Goal: Find specific fact: Find specific fact

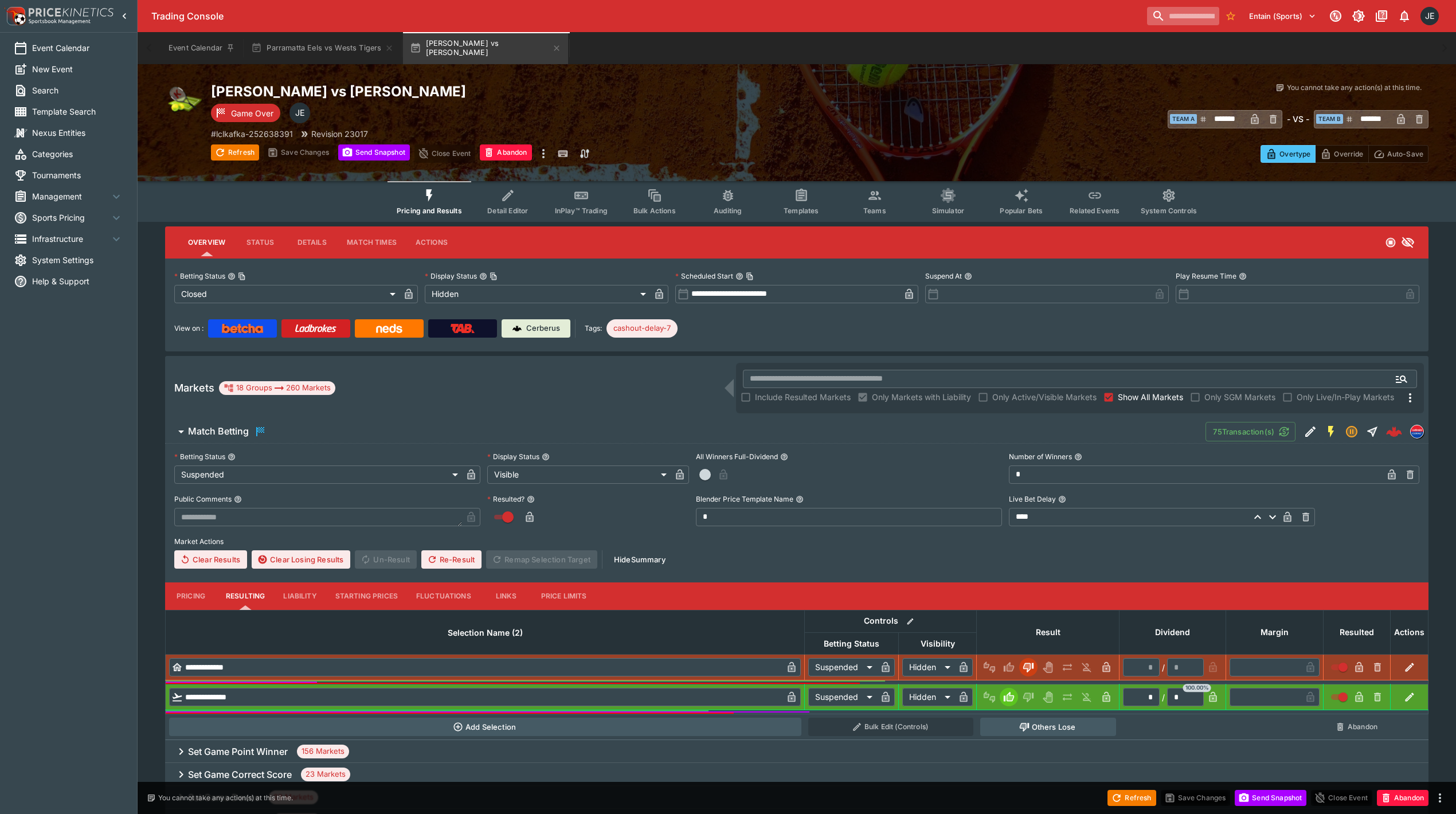
click at [1147, 13] on input "search" at bounding box center [1183, 15] width 72 height 18
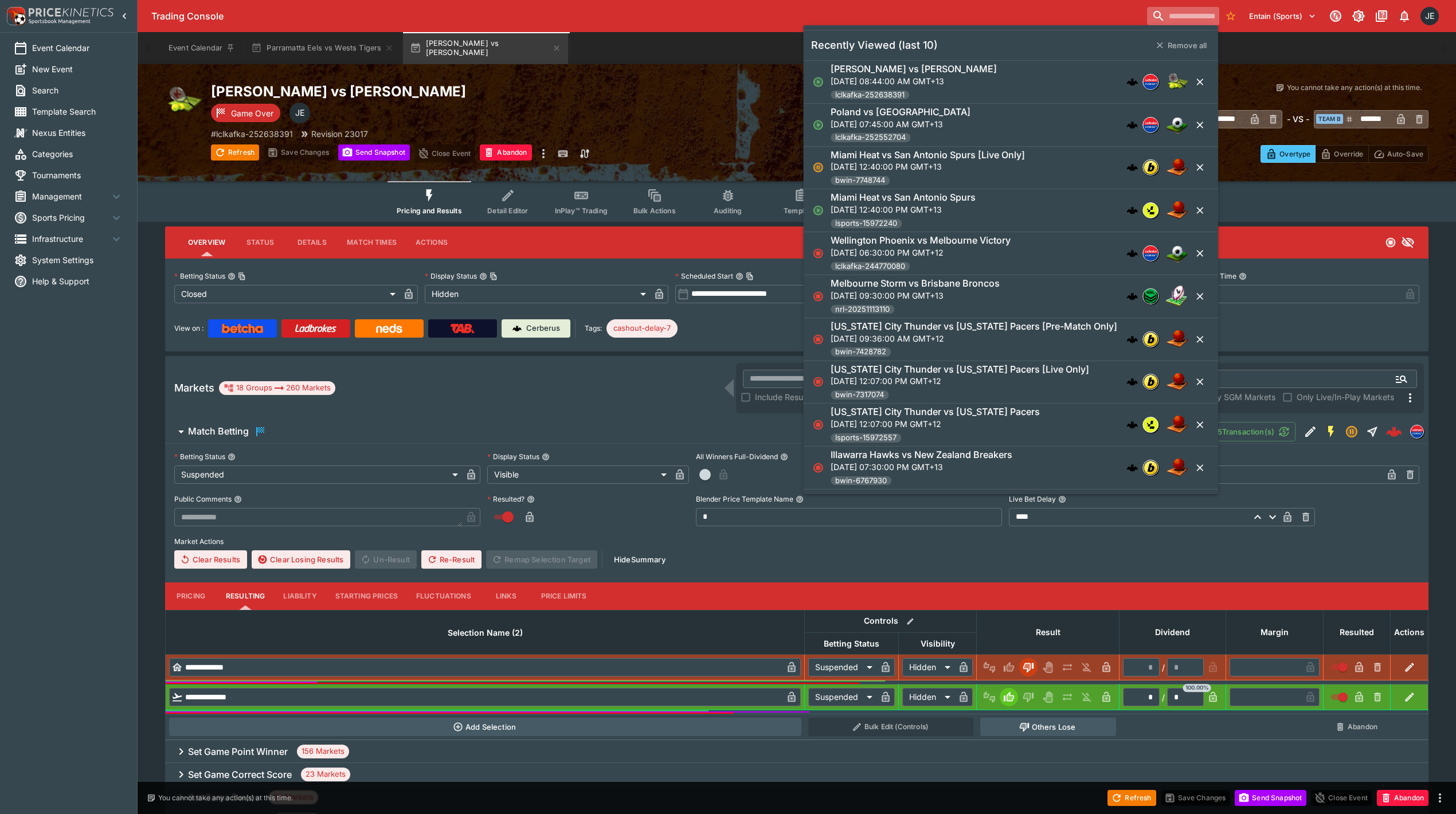
paste input "**********"
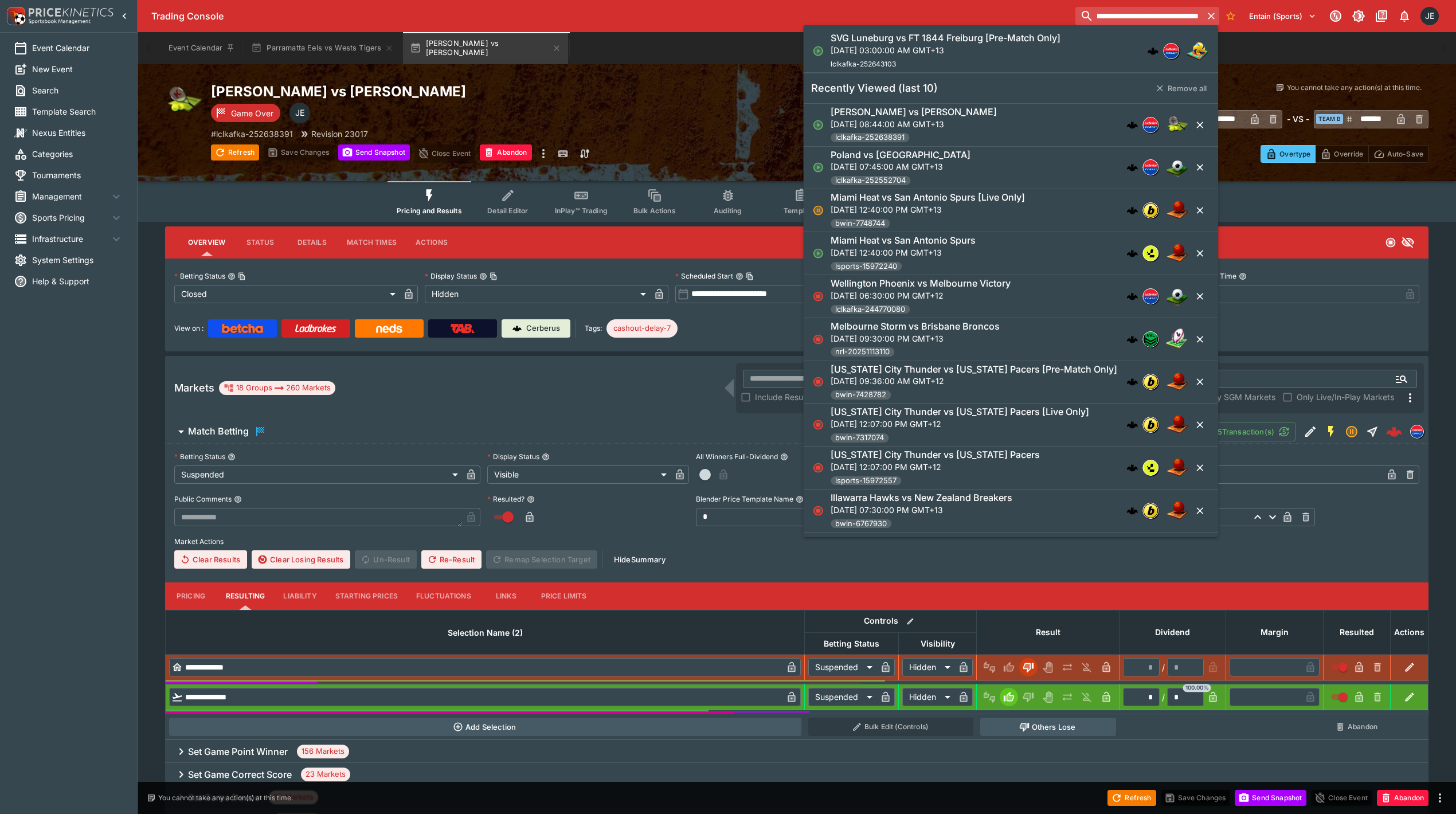
type input "**********"
click at [973, 50] on p "Sat, Oct 11, 2025, 03:00:00 AM GMT+13" at bounding box center [946, 49] width 230 height 12
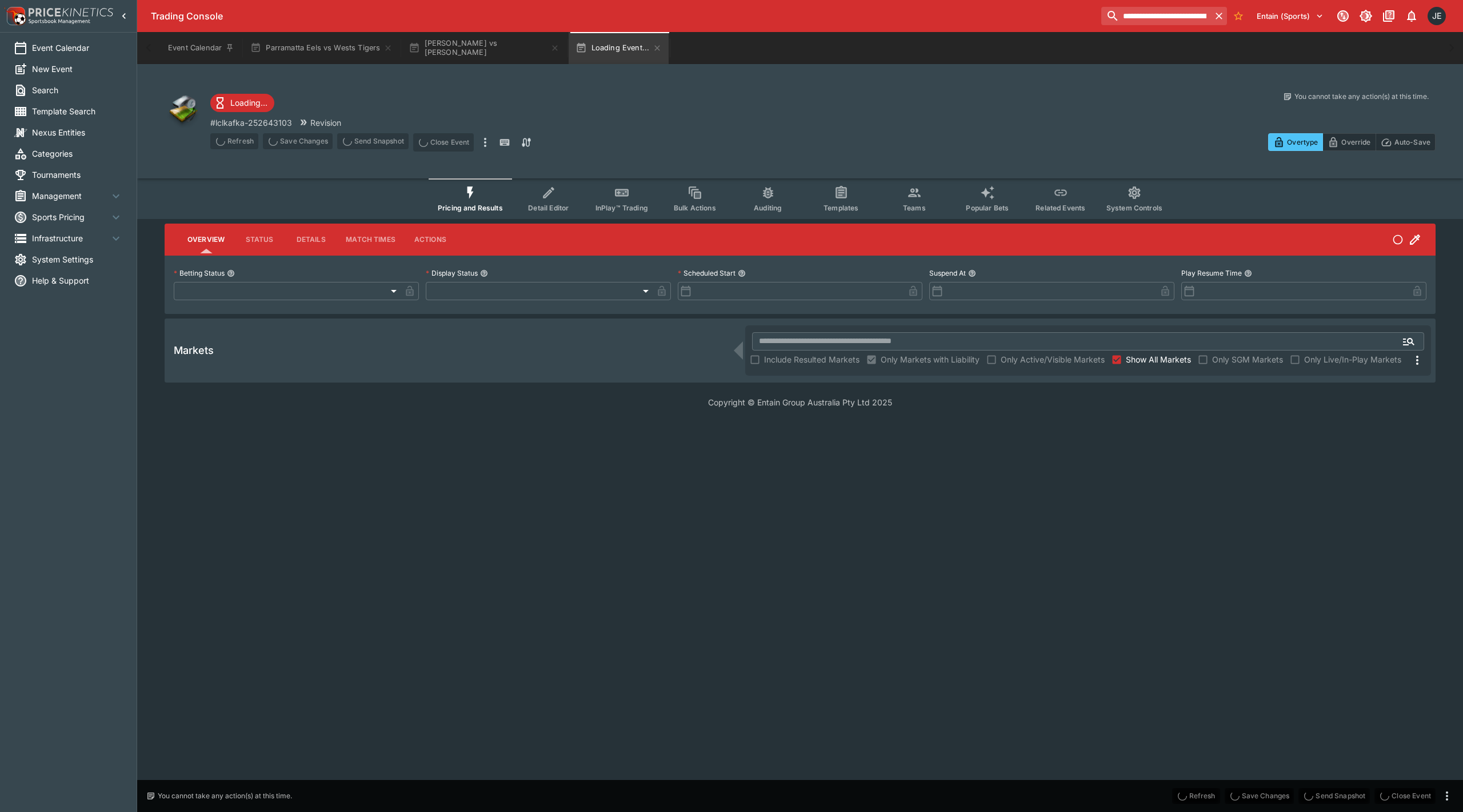
type input "**********"
type input "*******"
type input "**********"
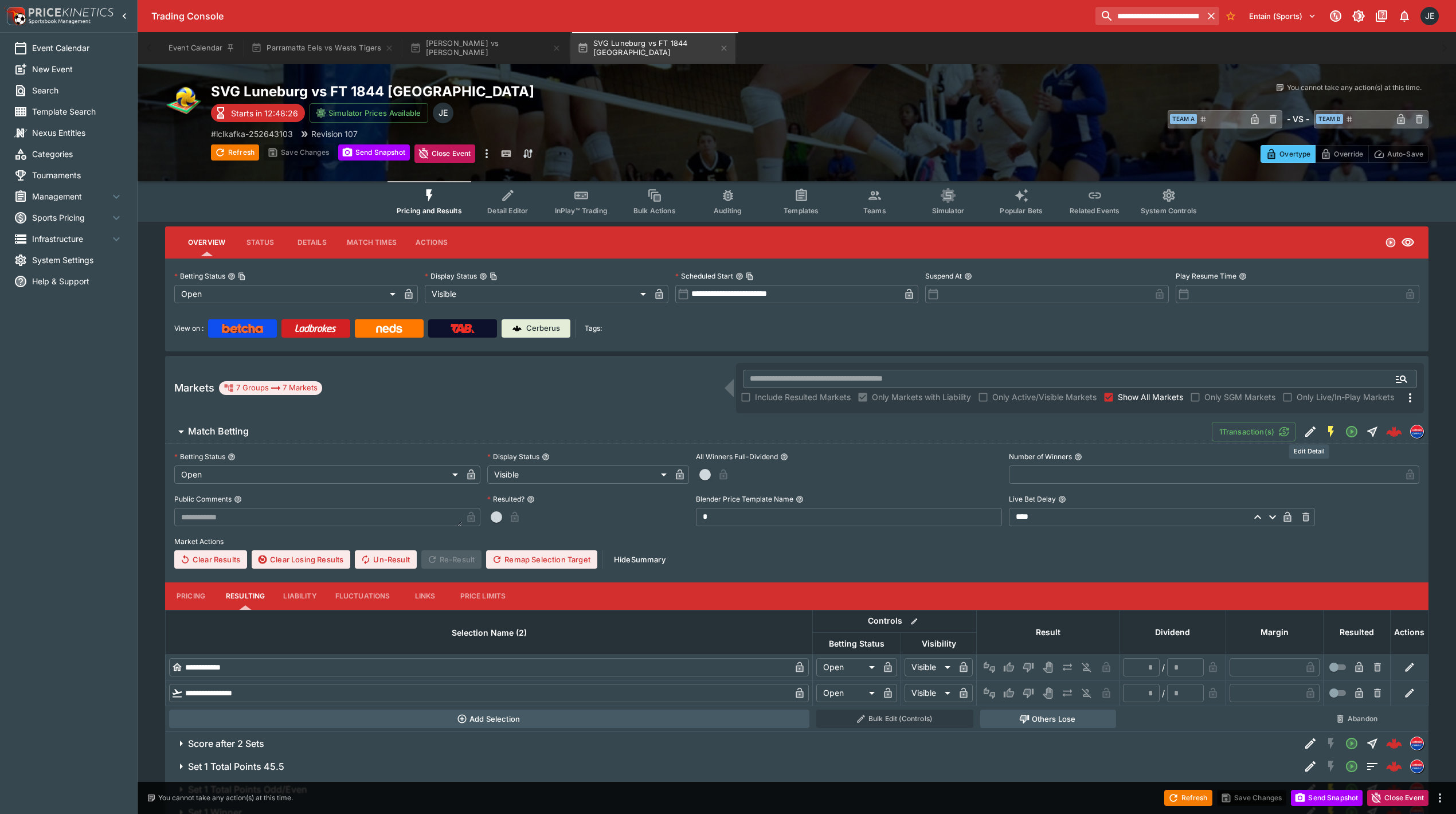
click at [1304, 426] on icon "Edit Detail" at bounding box center [1311, 431] width 13 height 13
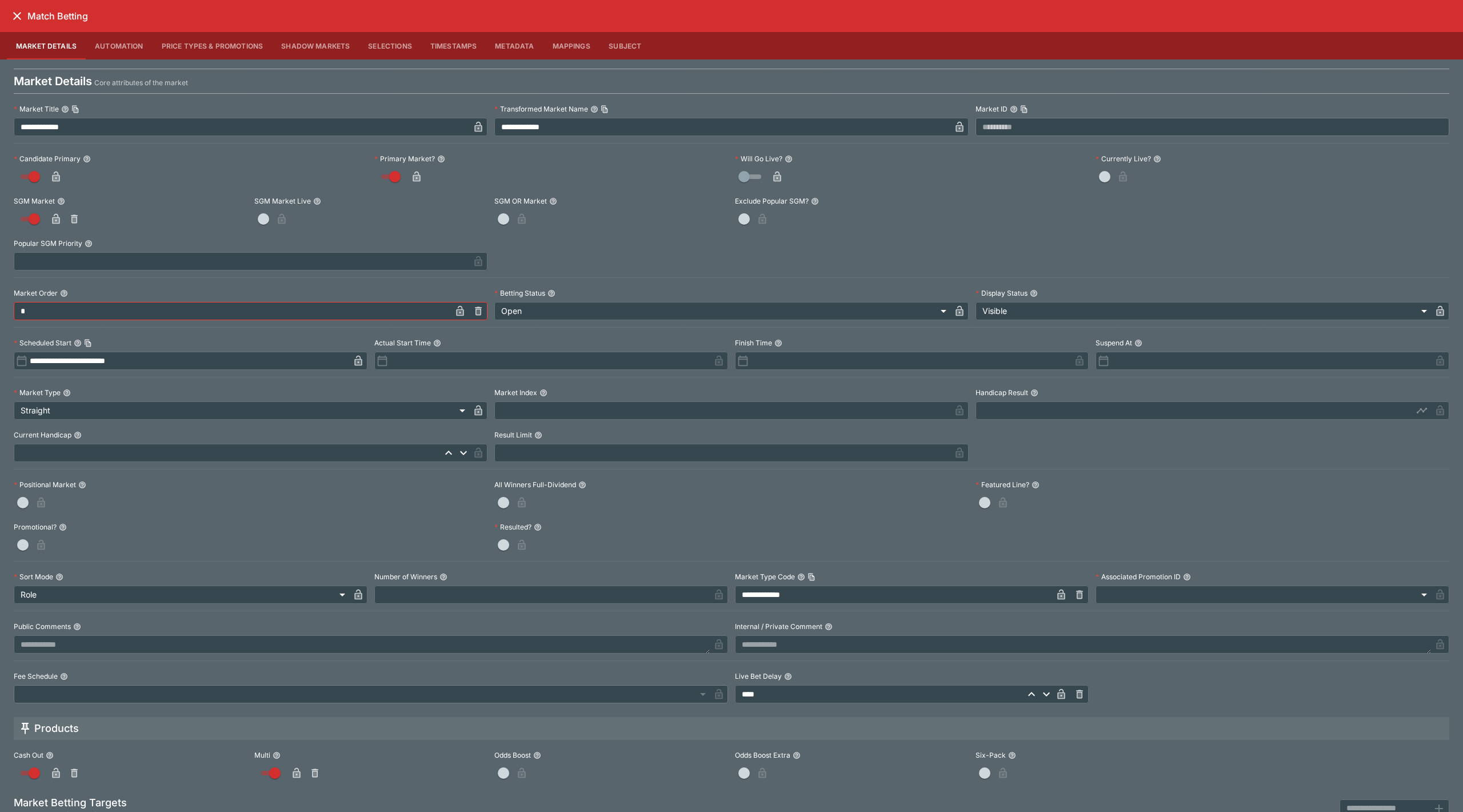
click at [19, 21] on icon "close" at bounding box center [17, 16] width 13 height 13
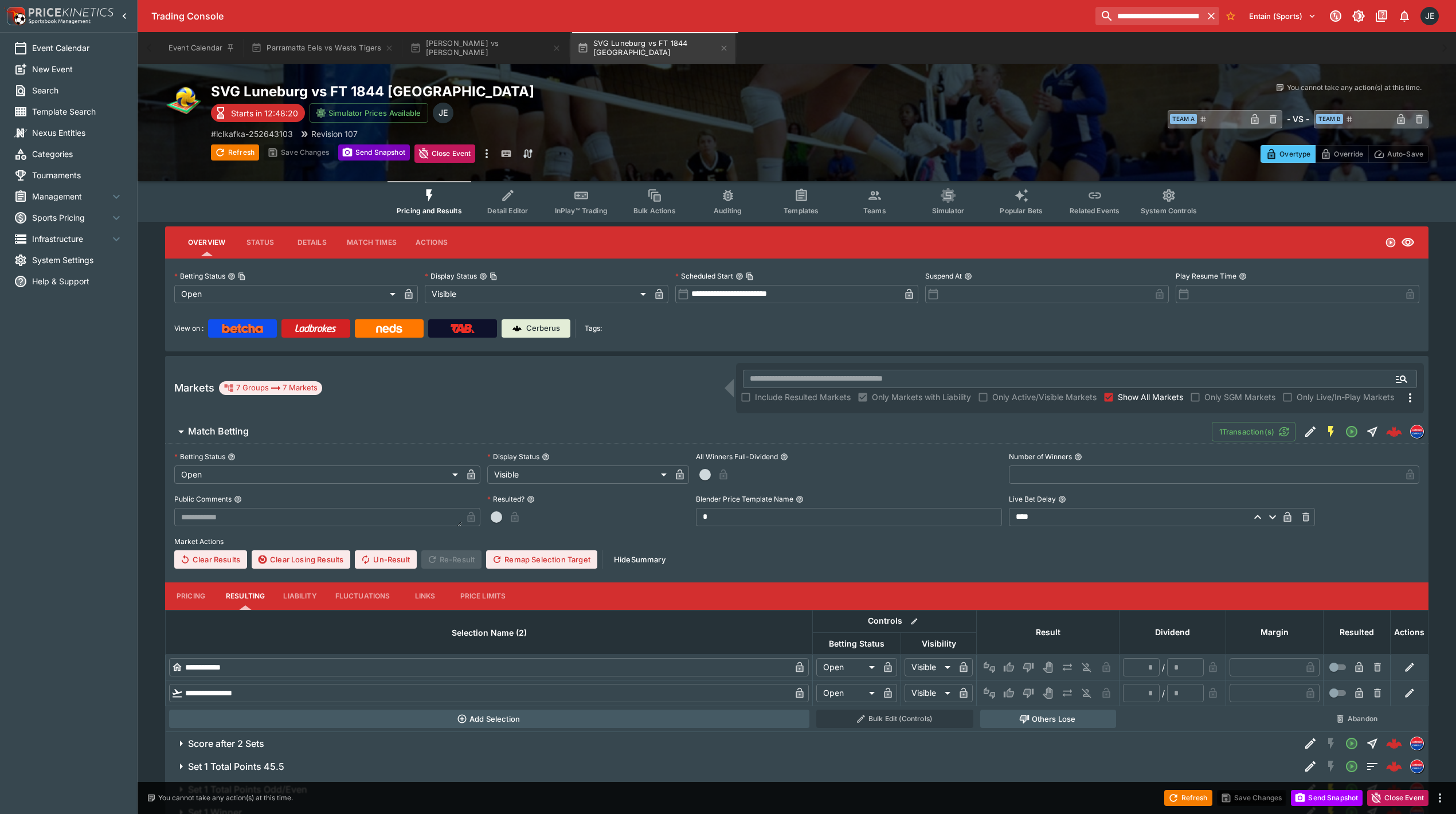
click at [372, 152] on button "Send Snapshot" at bounding box center [374, 152] width 71 height 16
click at [1310, 431] on icon "Edit Detail" at bounding box center [1311, 431] width 10 height 10
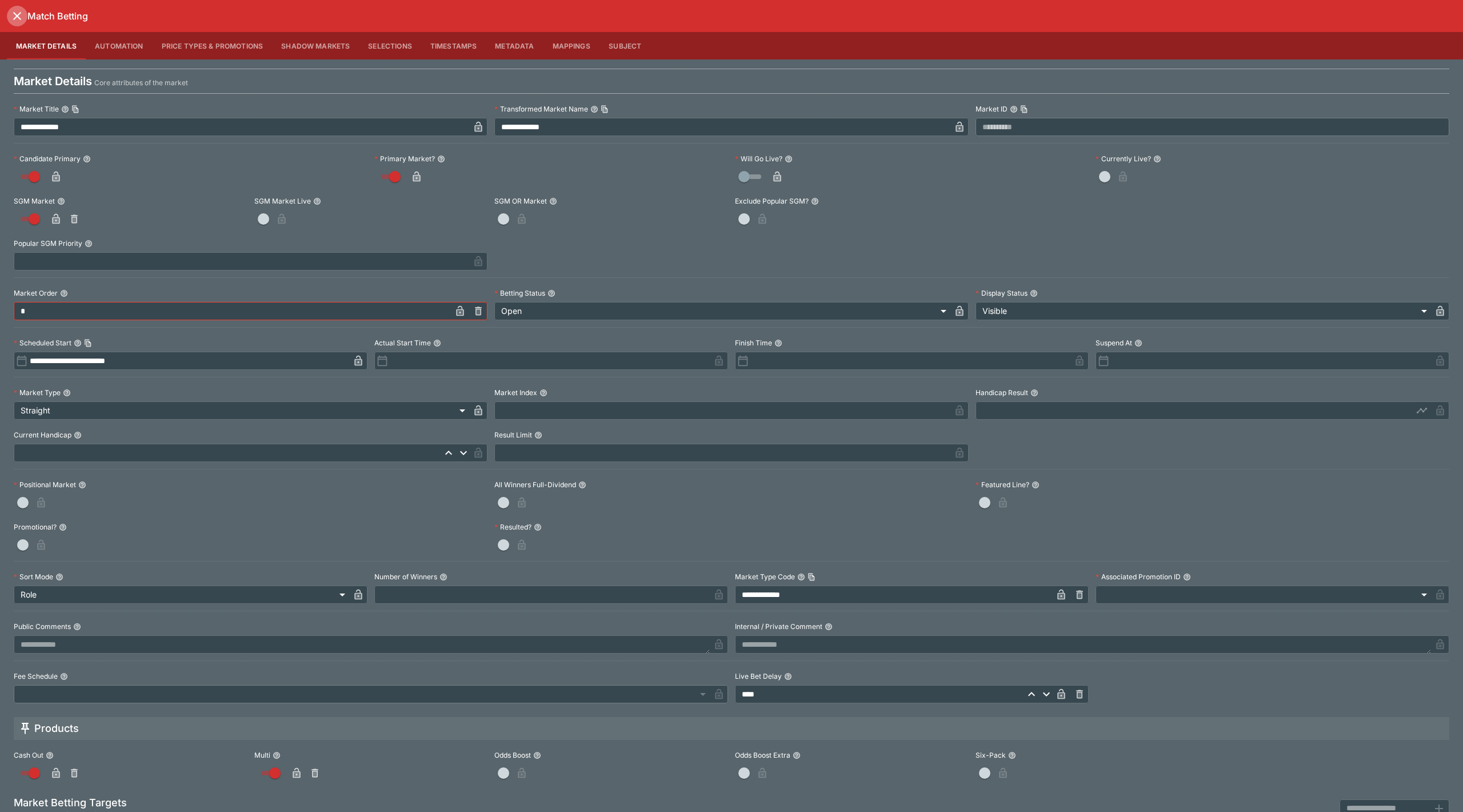
click at [16, 20] on icon "close" at bounding box center [17, 16] width 13 height 13
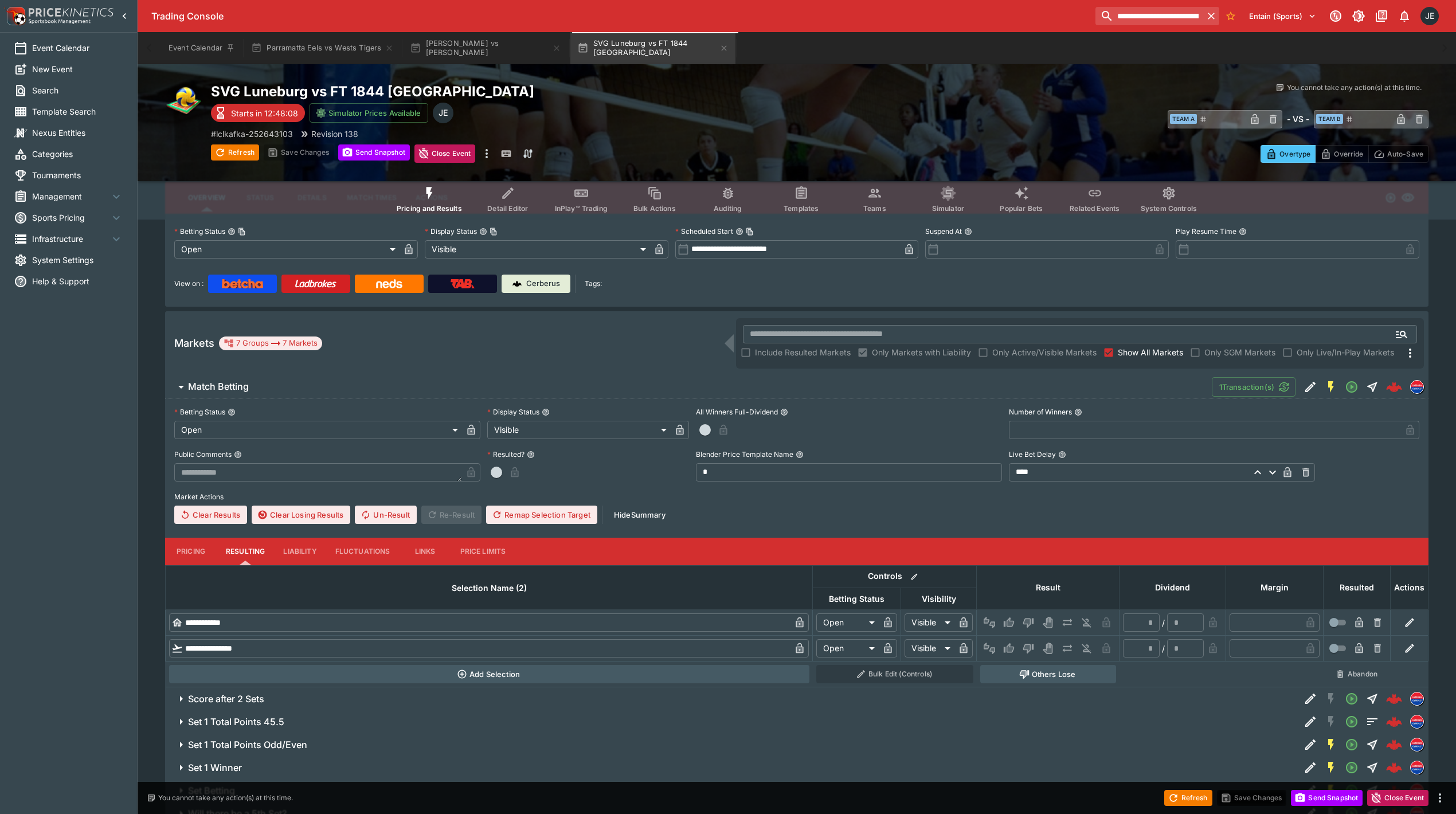
scroll to position [95, 0]
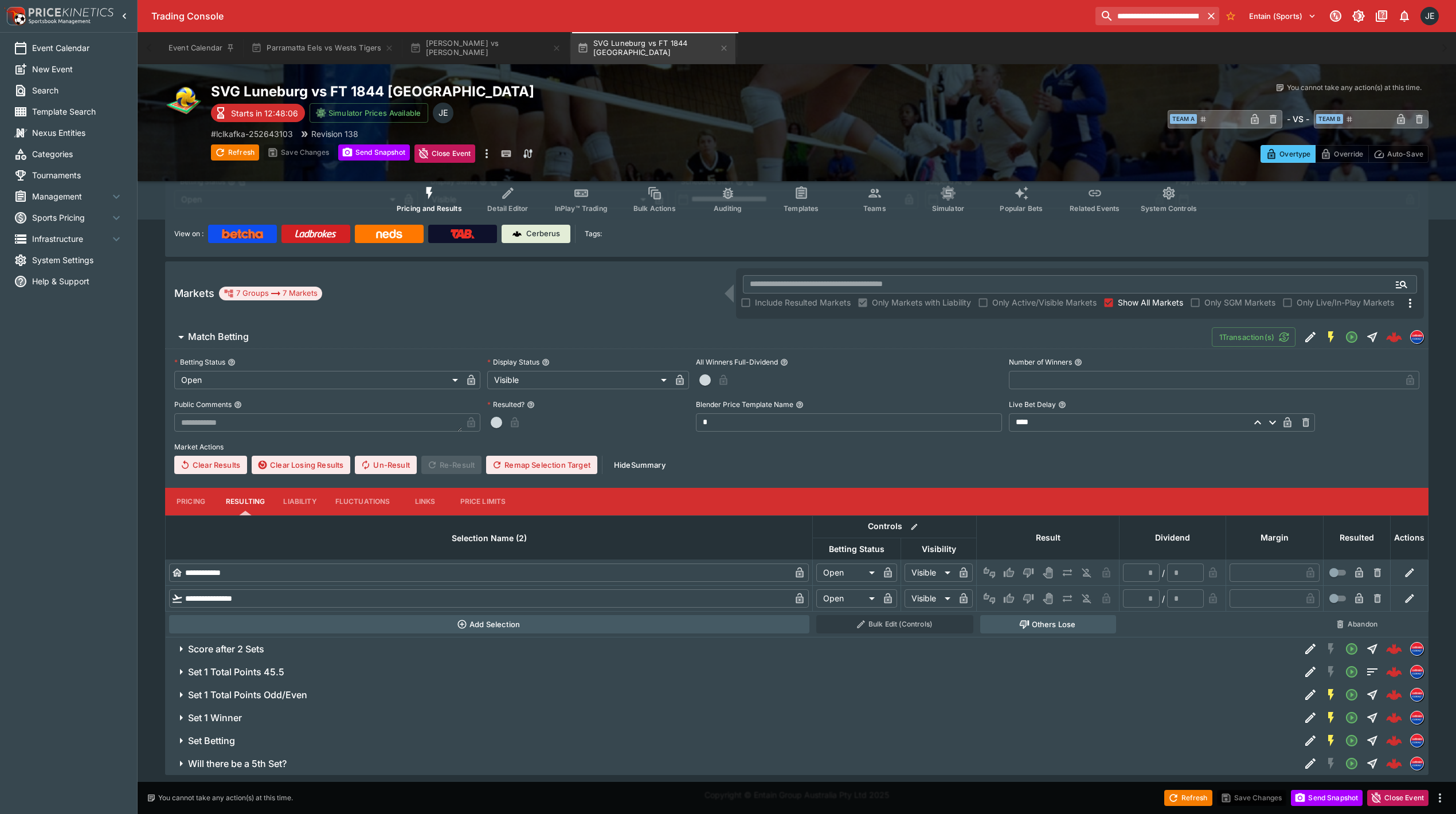
click at [264, 766] on h6 "Will there be a 5th Set?" at bounding box center [238, 763] width 99 height 12
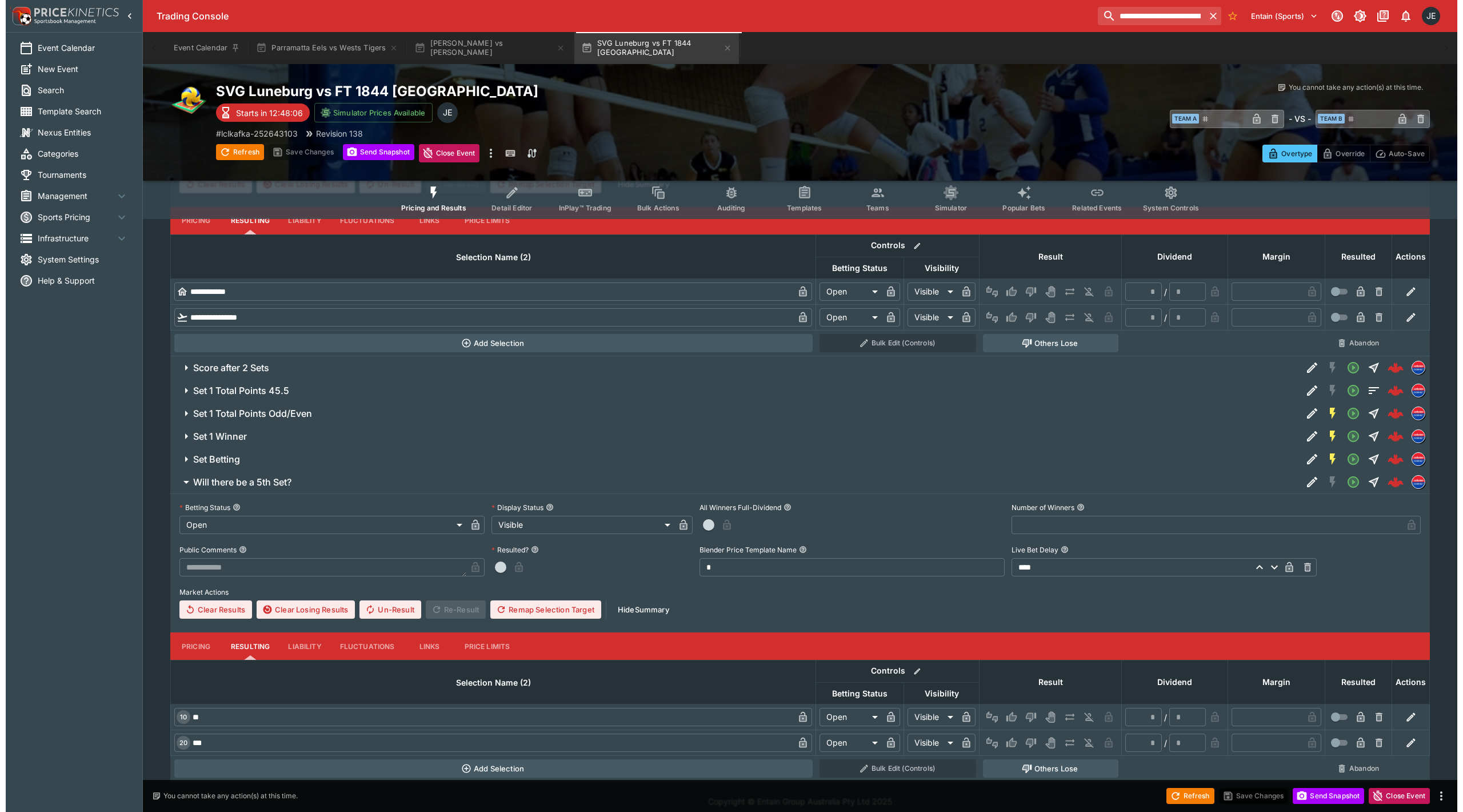
scroll to position [384, 0]
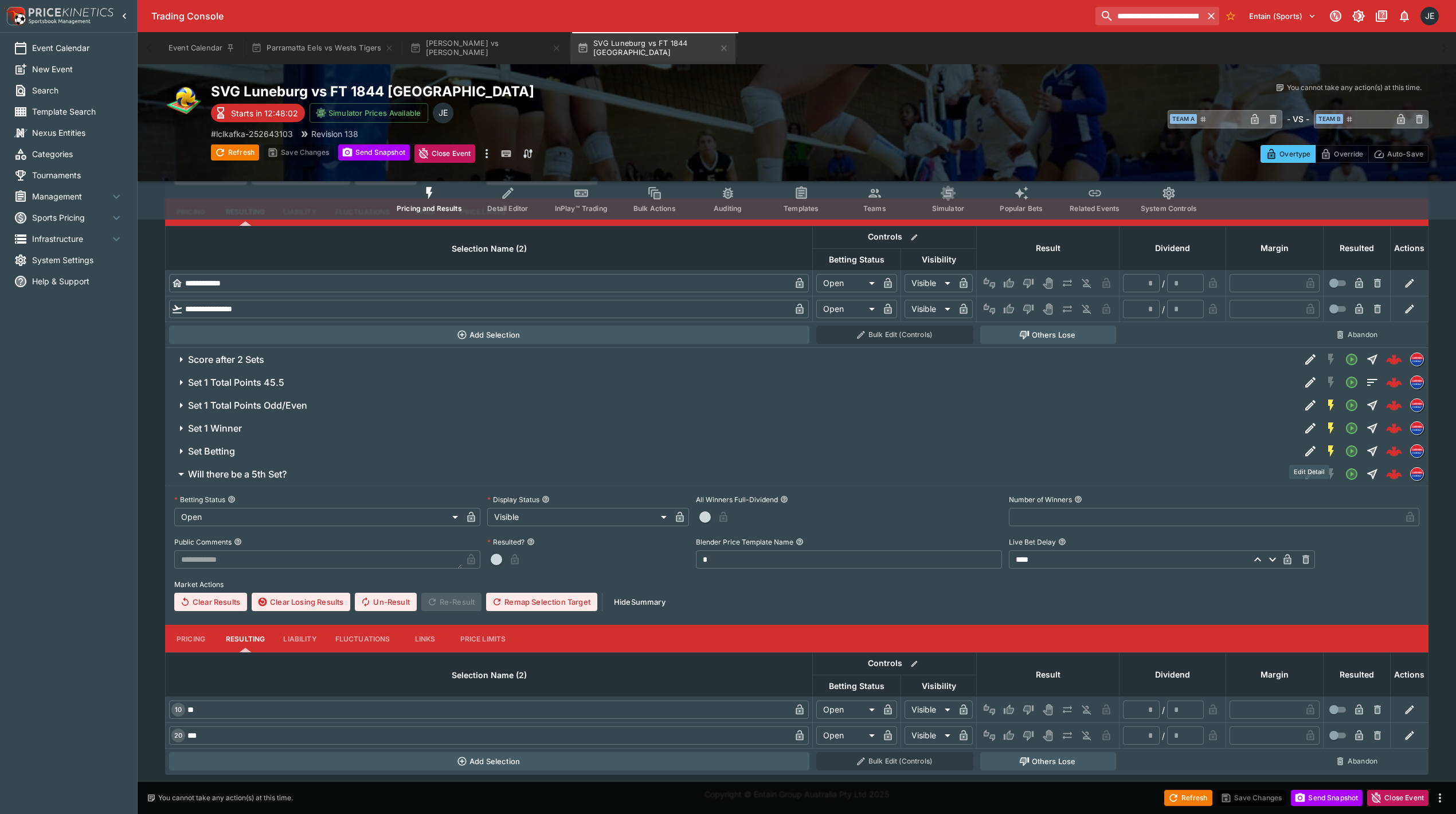
click at [1306, 454] on icon "Edit Detail" at bounding box center [1311, 450] width 10 height 10
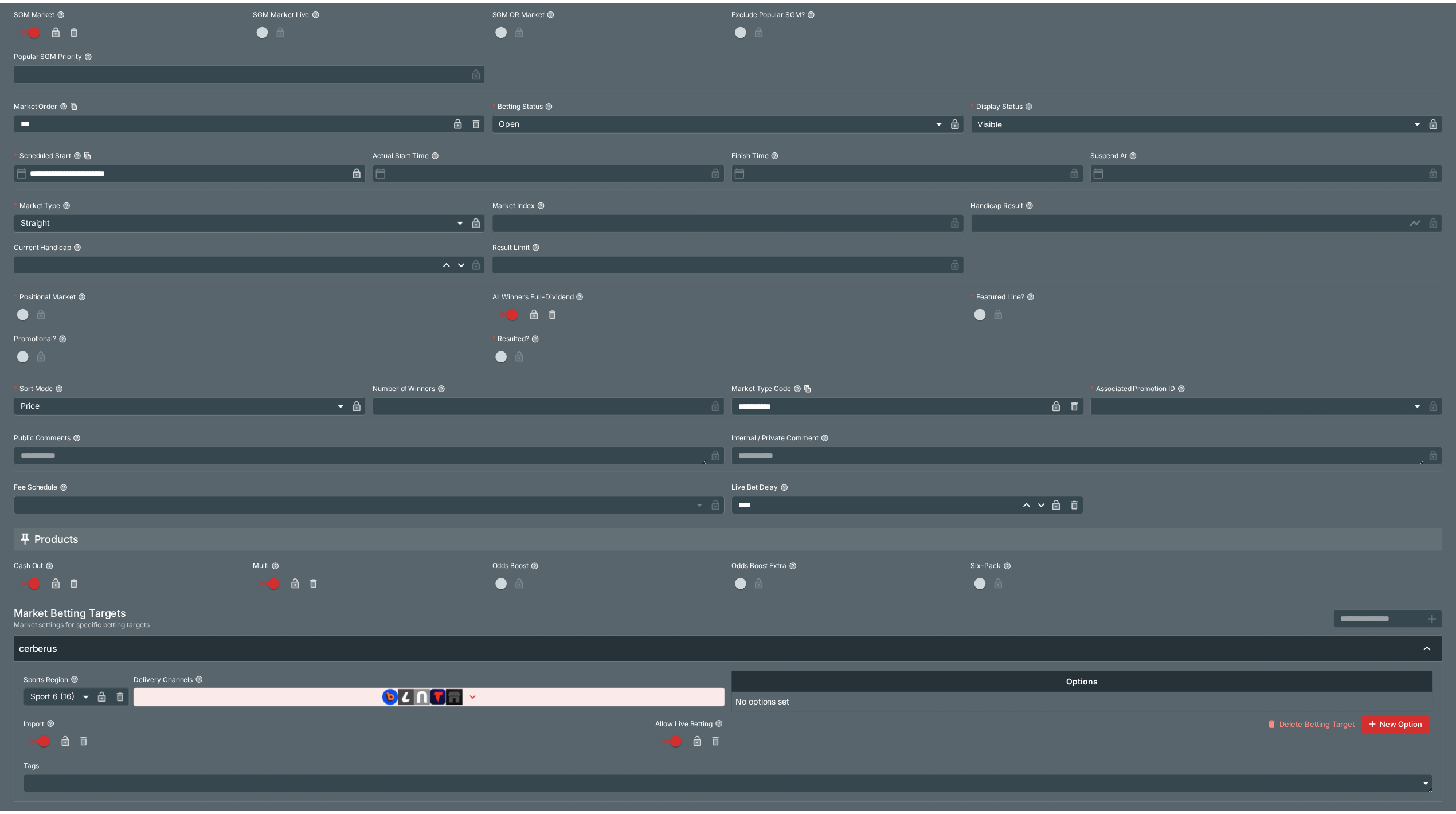
scroll to position [0, 0]
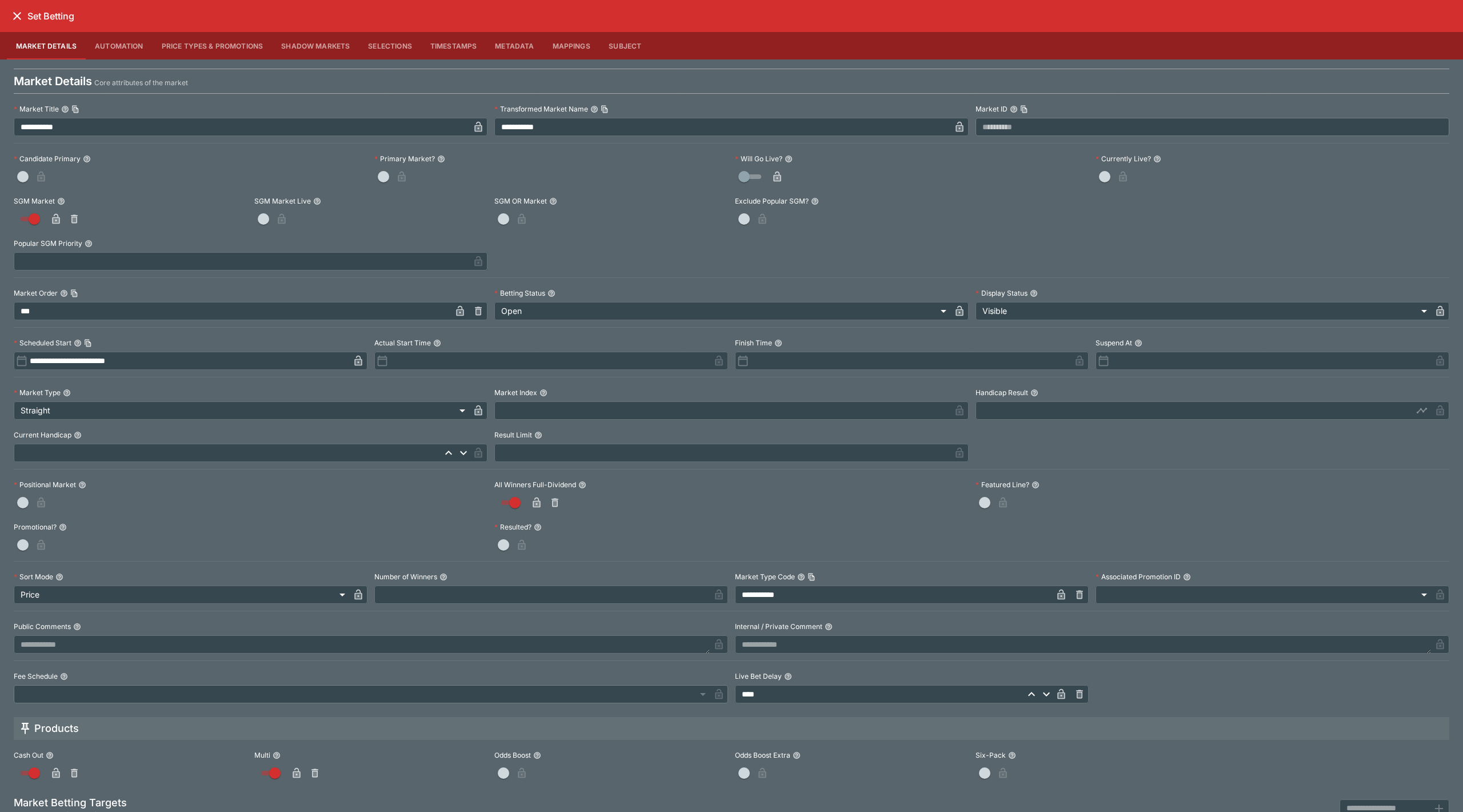
click at [18, 16] on icon "close" at bounding box center [17, 16] width 8 height 8
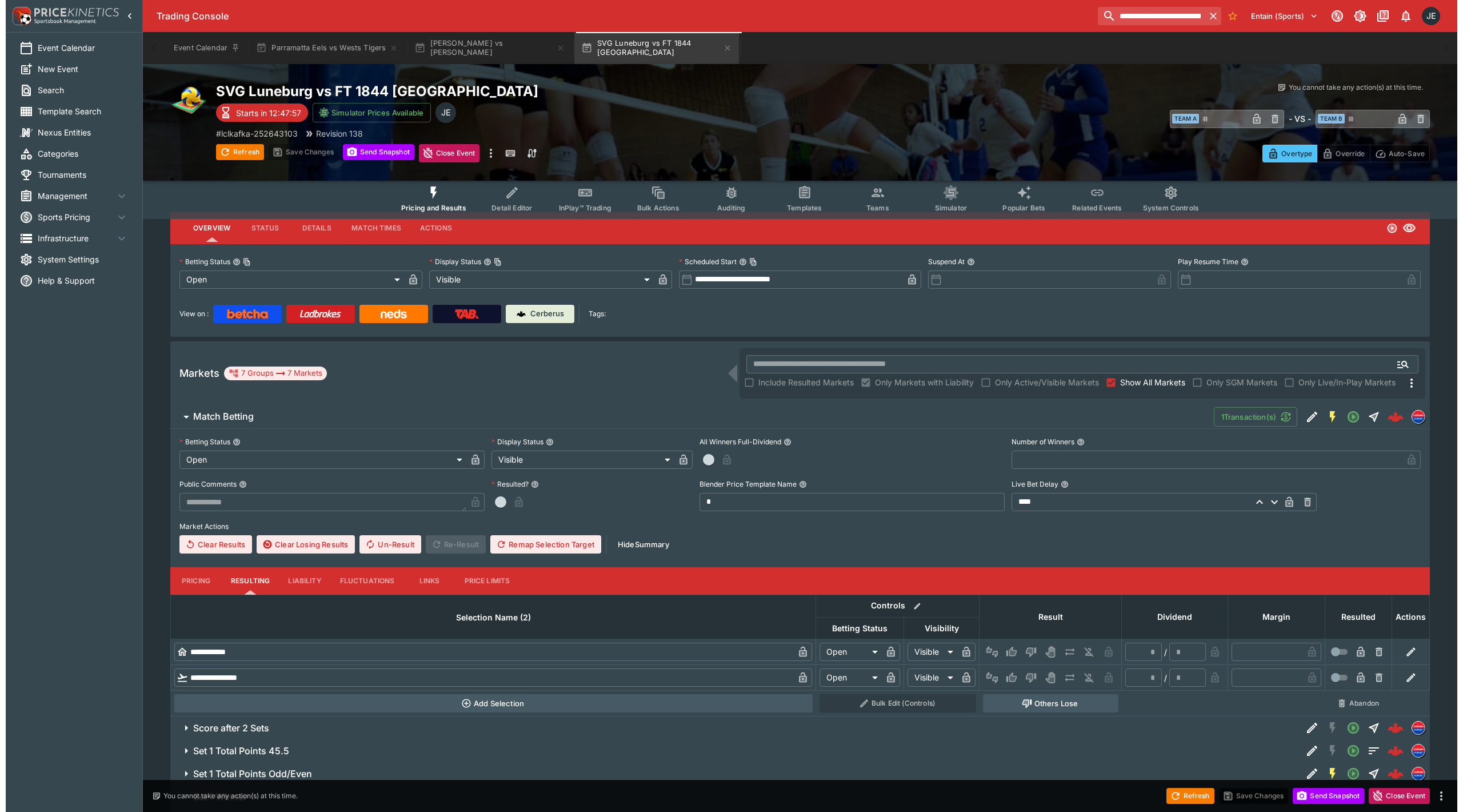
scroll to position [3, 0]
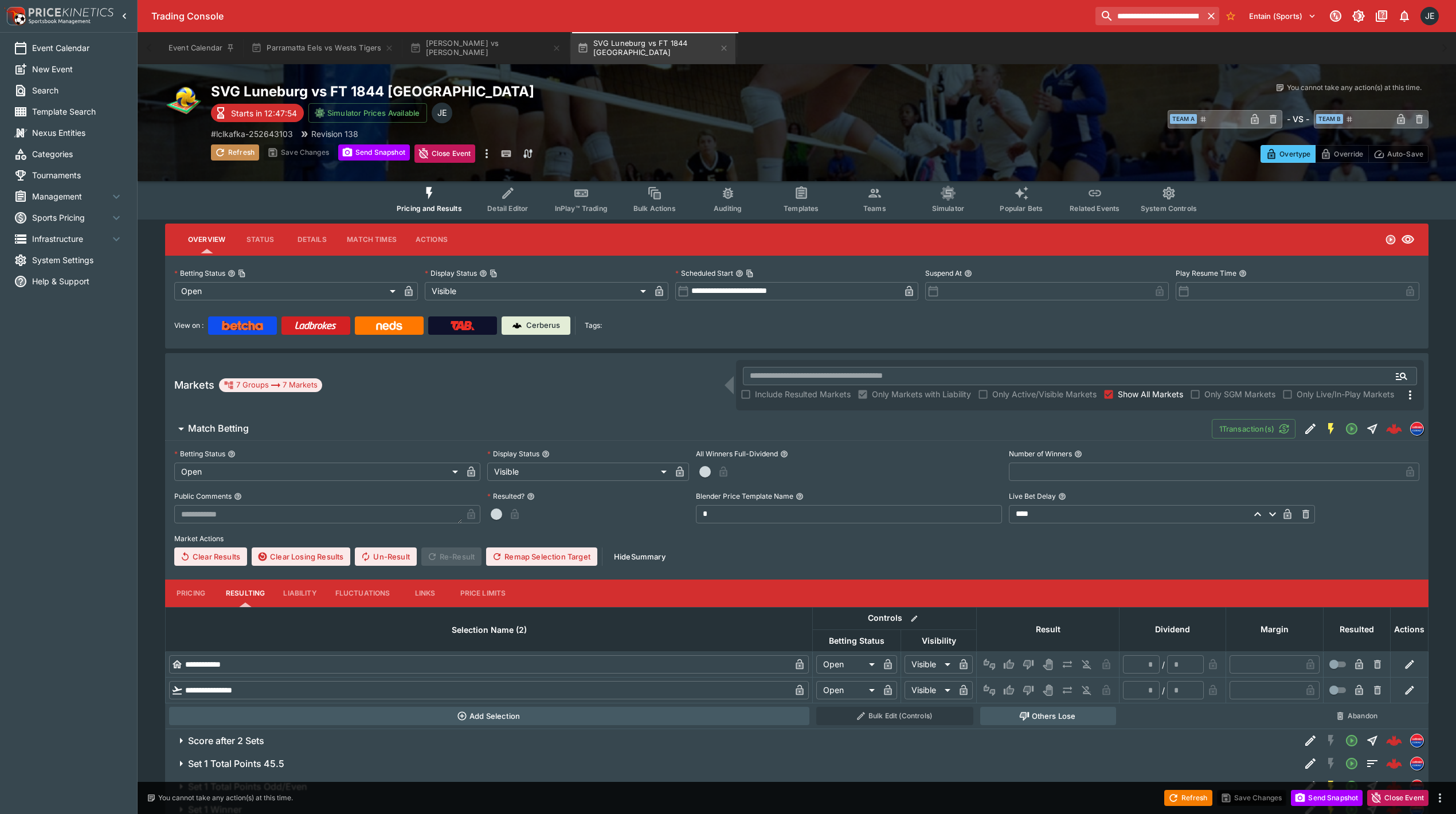
click at [239, 152] on button "Refresh" at bounding box center [235, 152] width 48 height 16
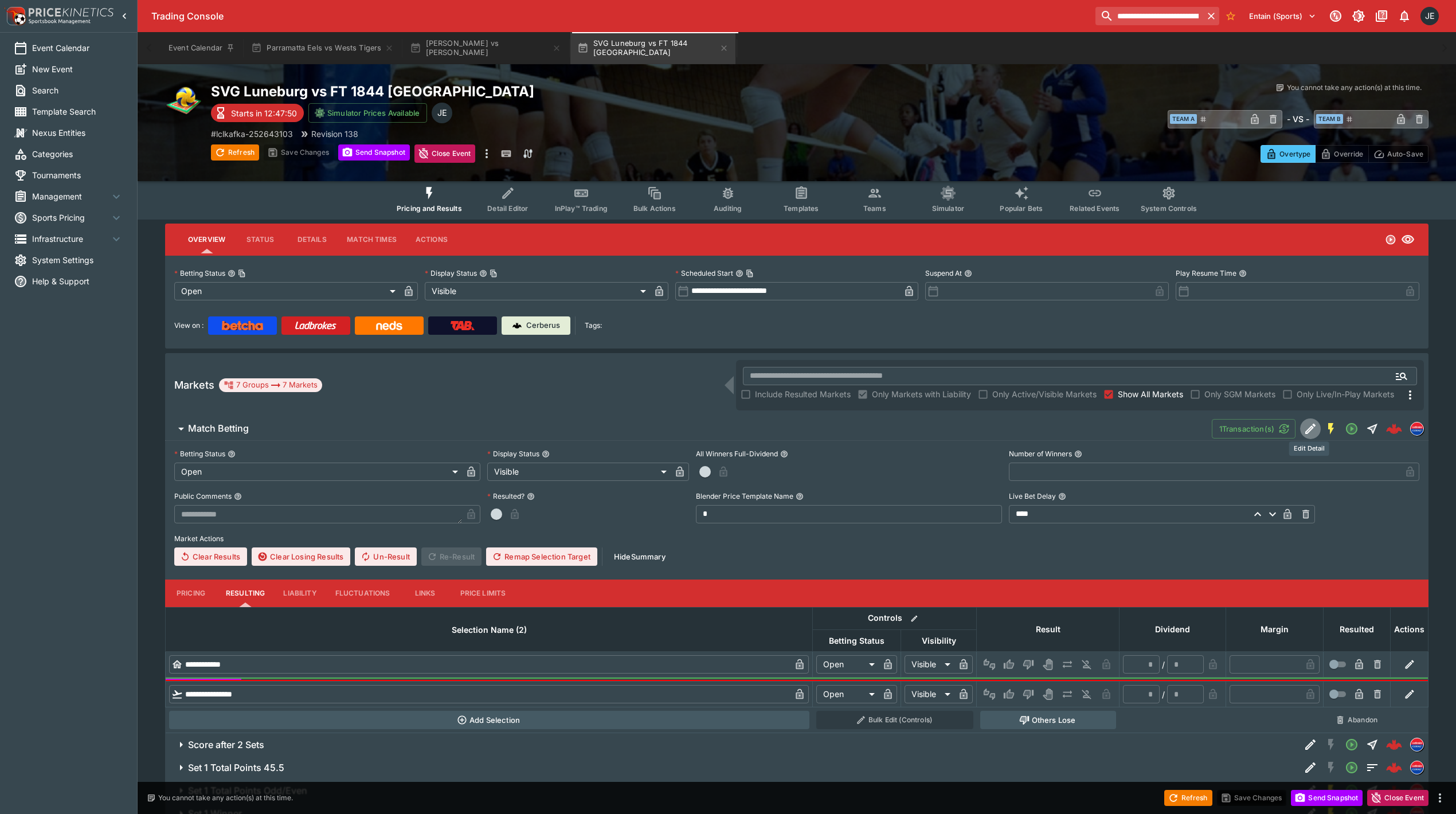
click at [1306, 432] on icon "Edit Detail" at bounding box center [1311, 428] width 10 height 10
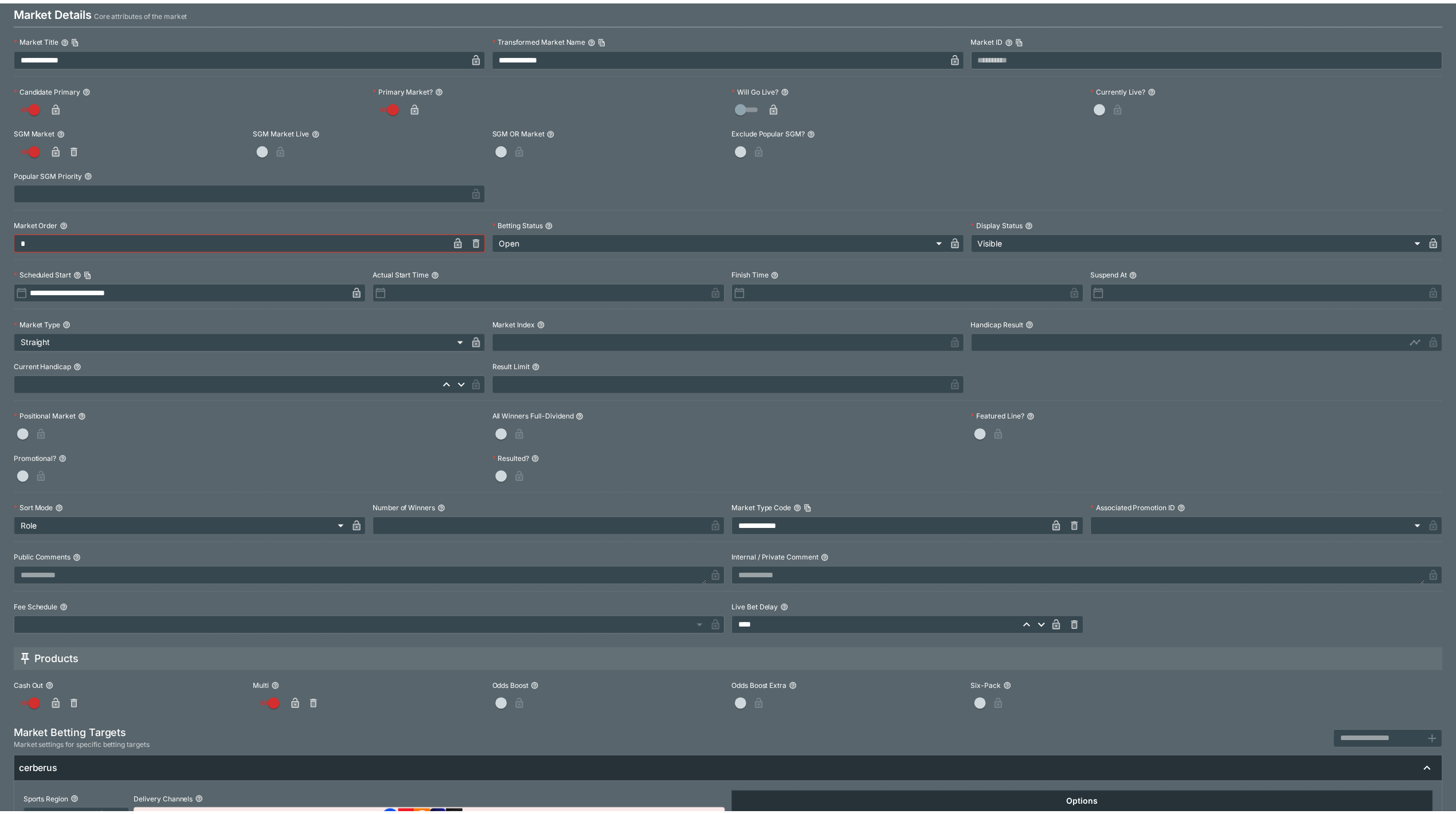
scroll to position [0, 0]
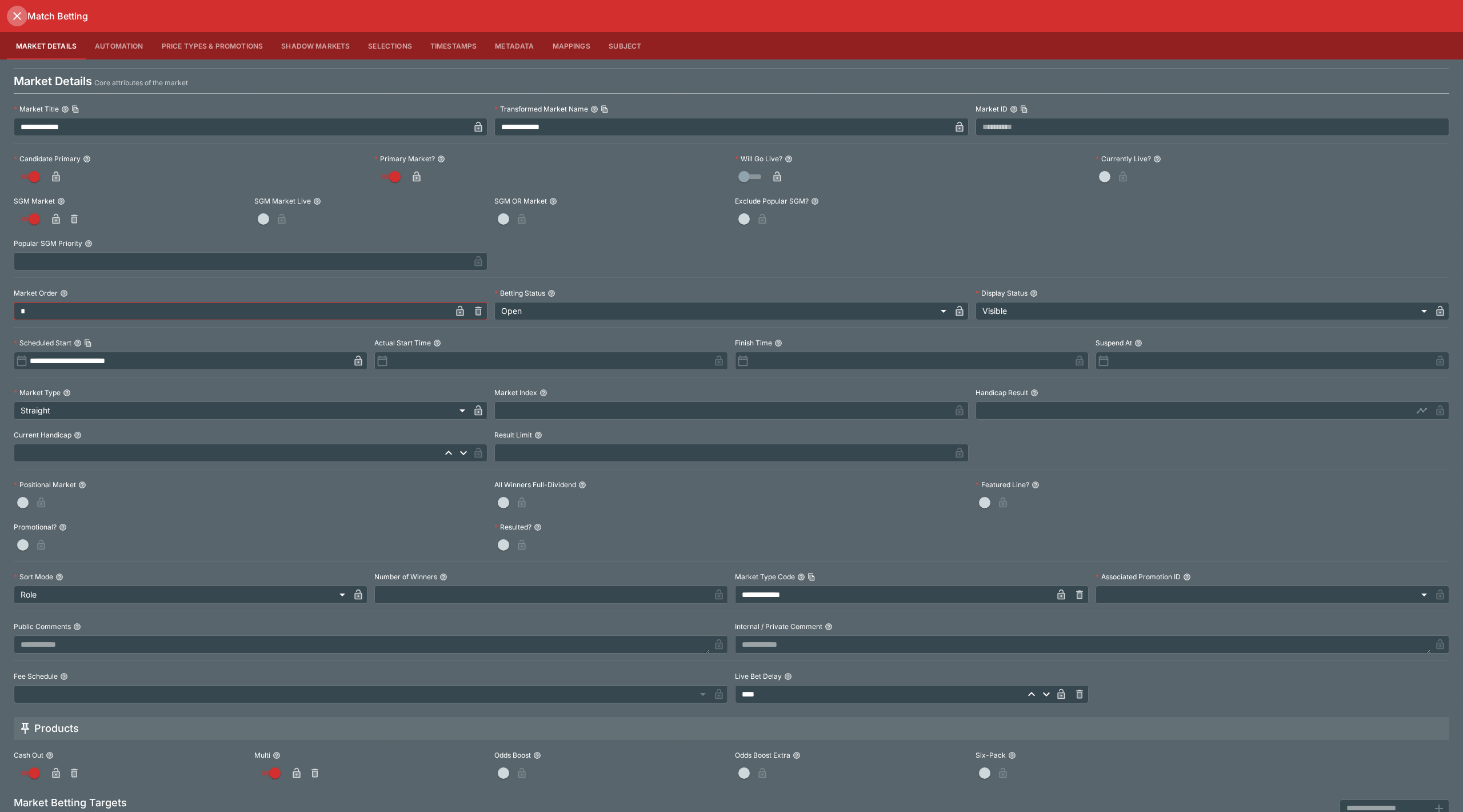
click at [13, 16] on icon "close" at bounding box center [17, 16] width 13 height 13
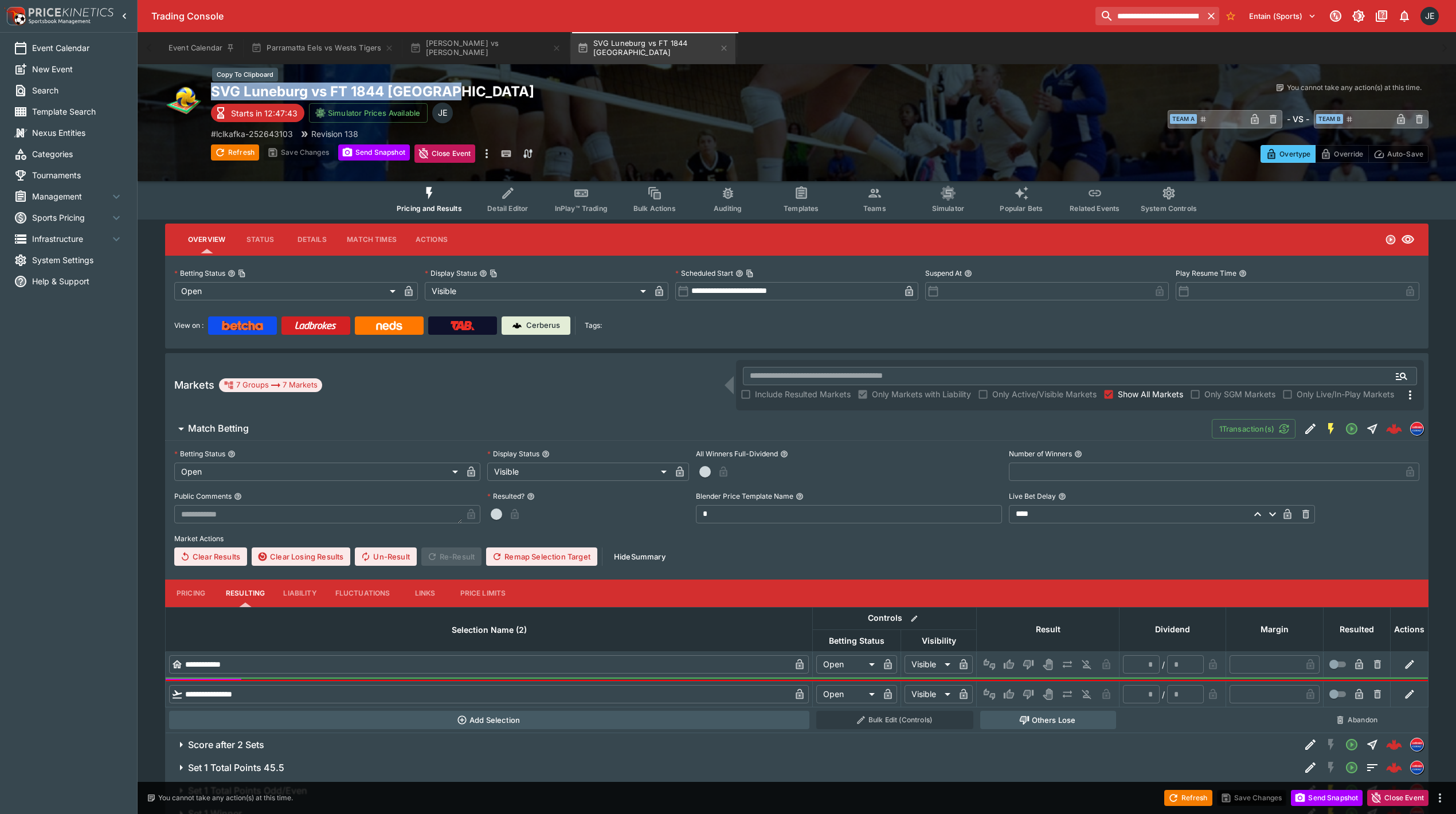
drag, startPoint x: 448, startPoint y: 85, endPoint x: 211, endPoint y: 88, distance: 237.0
click at [211, 88] on h2 "SVG Luneburg vs FT 1844 Freiburg" at bounding box center [515, 91] width 609 height 18
copy h2 "SVG Luneburg vs FT 1844 Freiburg"
